Goal: Information Seeking & Learning: Check status

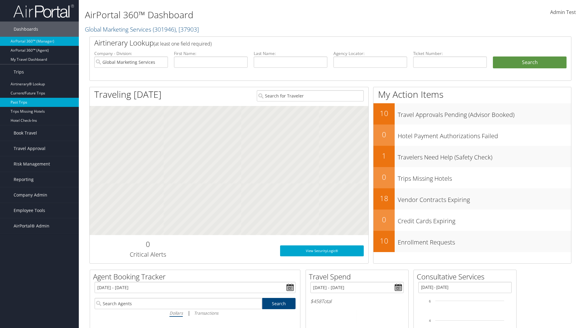
click at [39, 102] on link "Past Trips" at bounding box center [39, 102] width 79 height 9
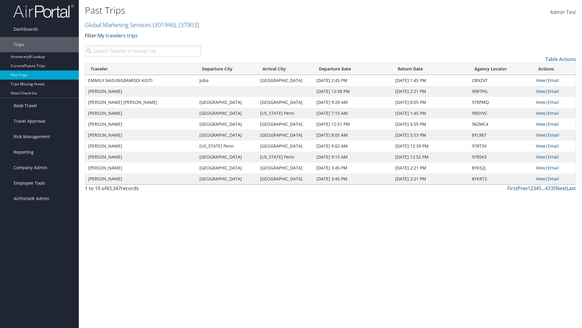
click at [143, 51] on input "search" at bounding box center [143, 50] width 116 height 11
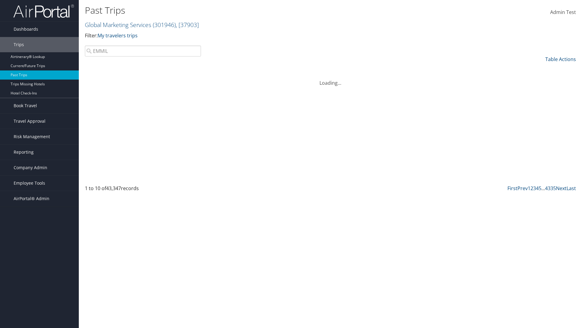
type input "EMMILY"
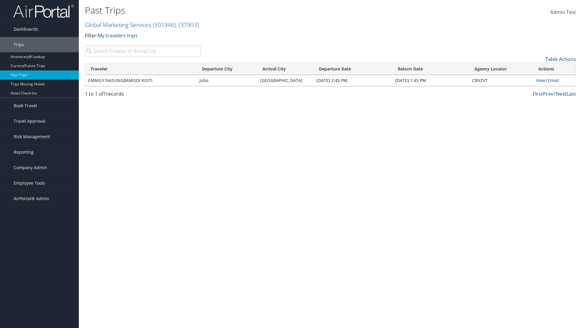
click at [143, 51] on input "search" at bounding box center [143, 50] width 116 height 11
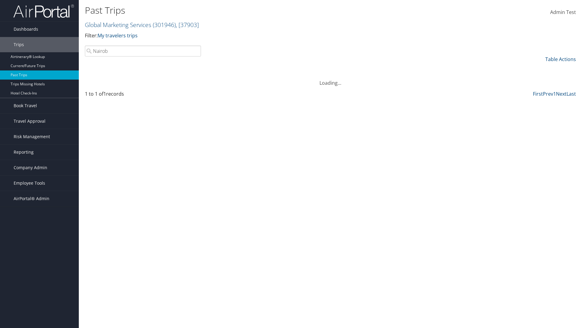
type input "[GEOGRAPHIC_DATA]"
